Goal: Task Accomplishment & Management: Manage account settings

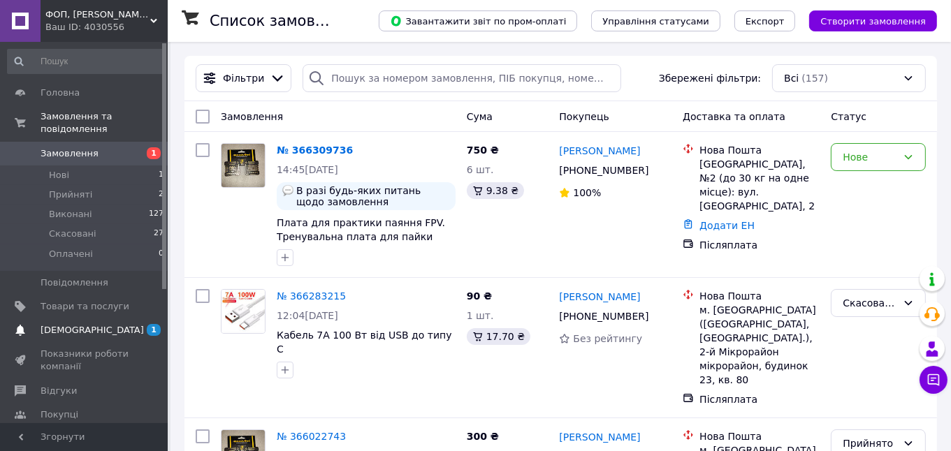
click at [68, 324] on span "[DEMOGRAPHIC_DATA]" at bounding box center [92, 330] width 103 height 13
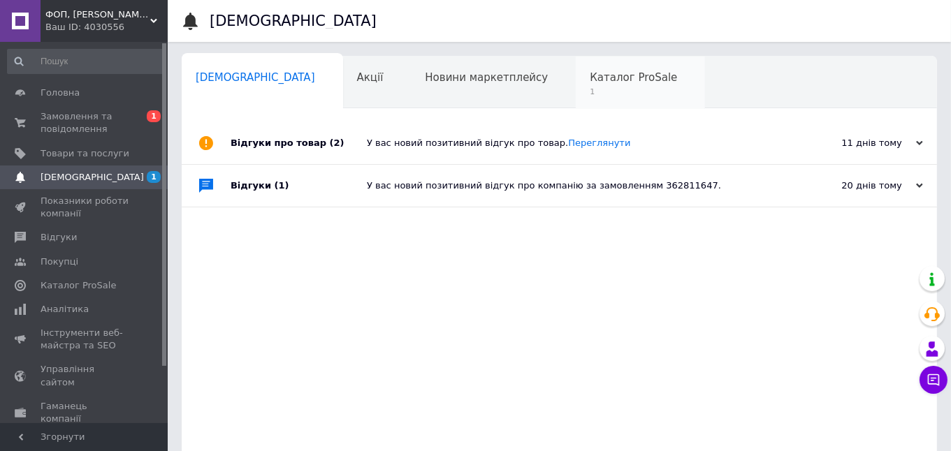
click at [590, 82] on span "Каталог ProSale" at bounding box center [633, 77] width 87 height 13
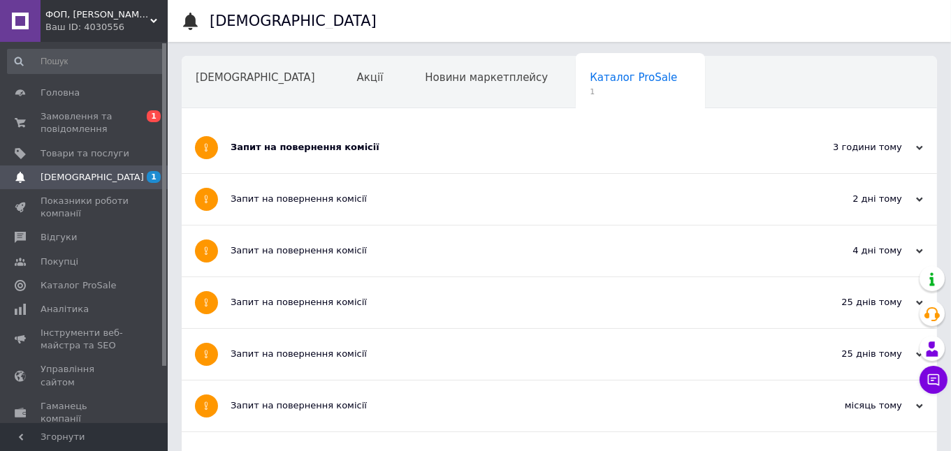
click at [337, 149] on div "Запит на повернення комісії" at bounding box center [507, 147] width 553 height 13
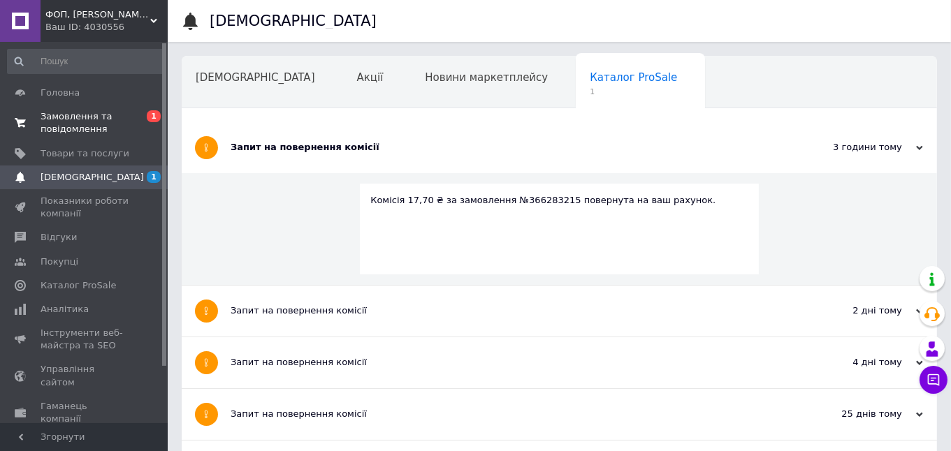
click at [65, 119] on span "Замовлення та повідомлення" at bounding box center [85, 122] width 89 height 25
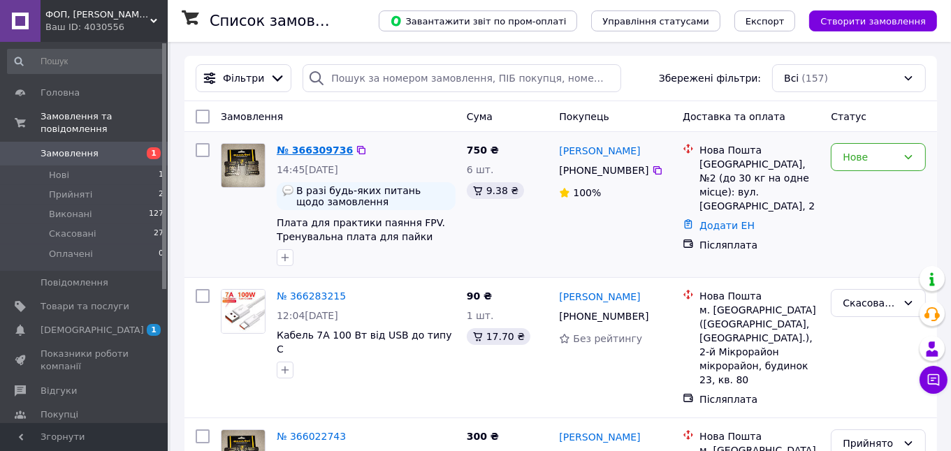
click at [330, 151] on link "№ 366309736" at bounding box center [315, 150] width 76 height 11
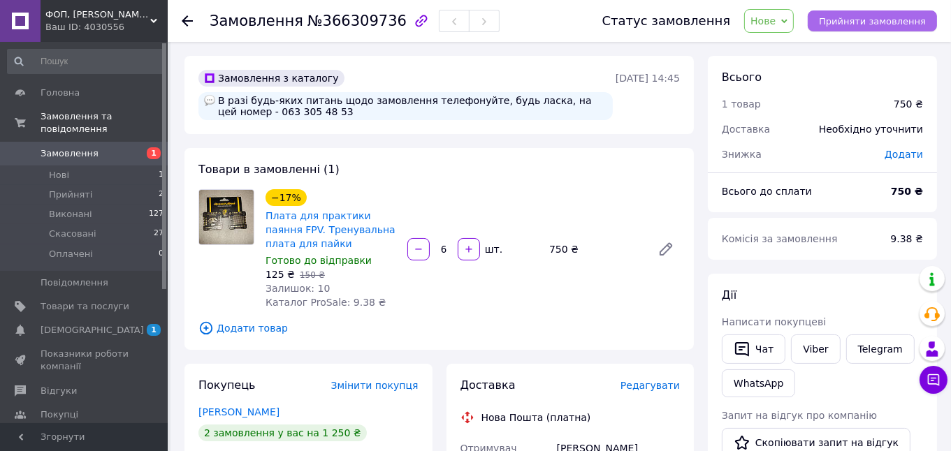
click at [872, 22] on span "Прийняти замовлення" at bounding box center [872, 21] width 107 height 10
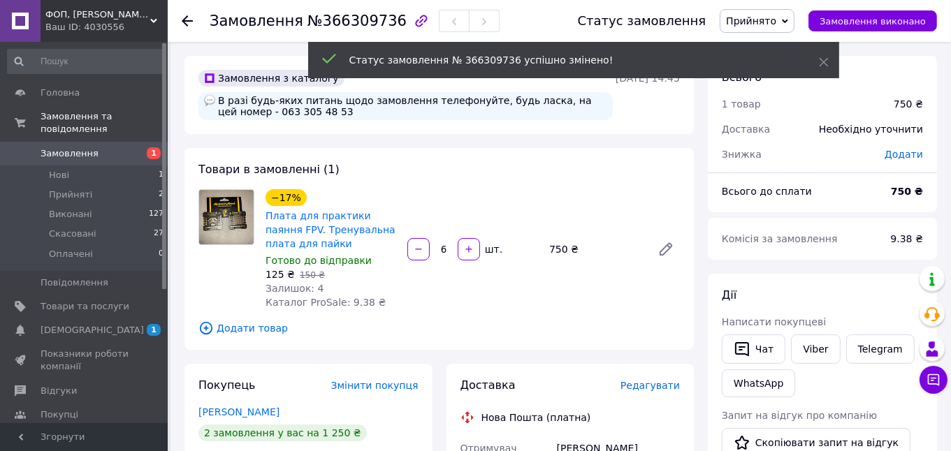
drag, startPoint x: 822, startPoint y: 64, endPoint x: 771, endPoint y: 74, distance: 52.1
click at [822, 64] on icon at bounding box center [824, 62] width 10 height 10
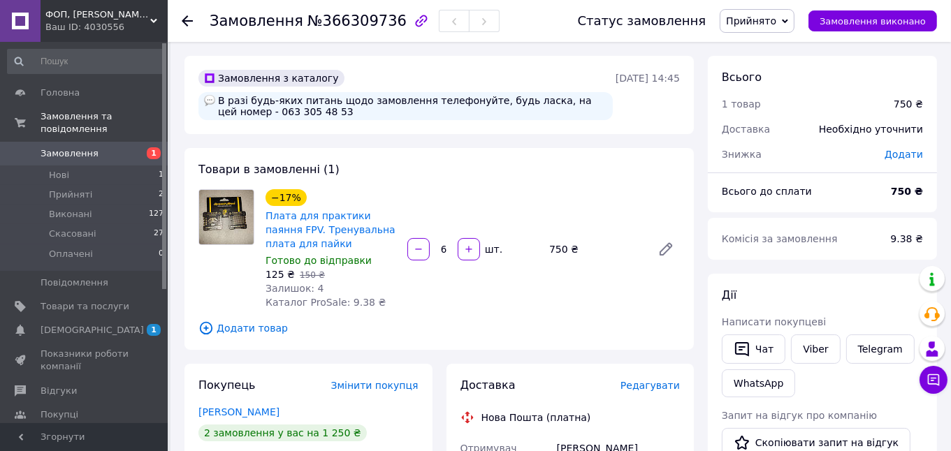
drag, startPoint x: 0, startPoint y: 479, endPoint x: 798, endPoint y: 442, distance: 798.6
click at [881, 400] on div "Чат Viber Telegram WhatsApp" at bounding box center [822, 366] width 207 height 68
click at [64, 147] on span "Замовлення" at bounding box center [70, 153] width 58 height 13
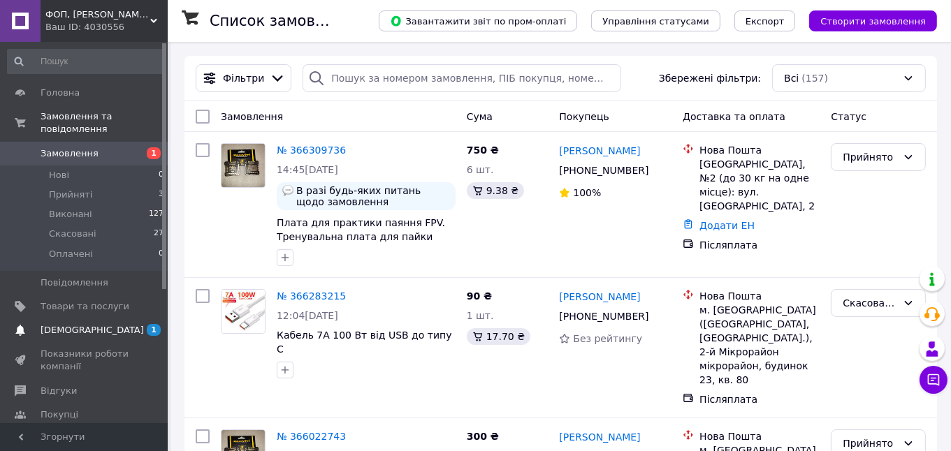
click at [50, 324] on span "[DEMOGRAPHIC_DATA]" at bounding box center [92, 330] width 103 height 13
